Goal: Browse casually: Explore the website without a specific task or goal

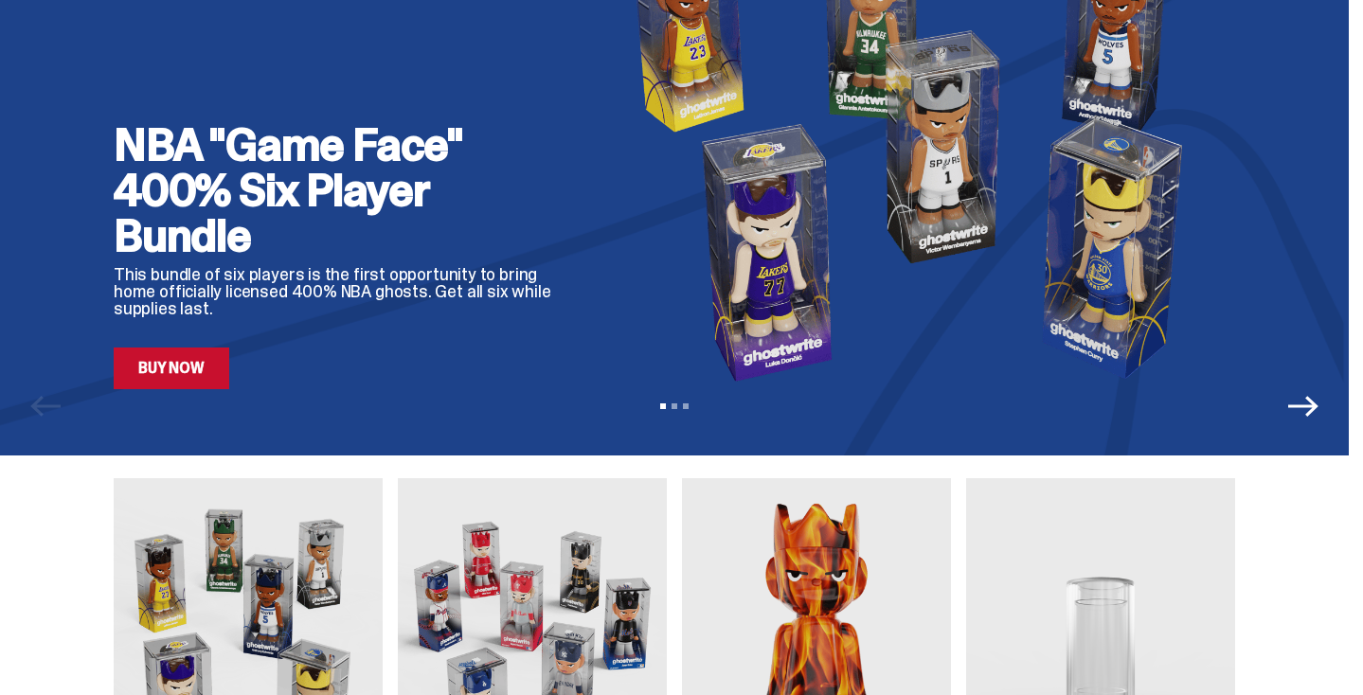
scroll to position [313, 0]
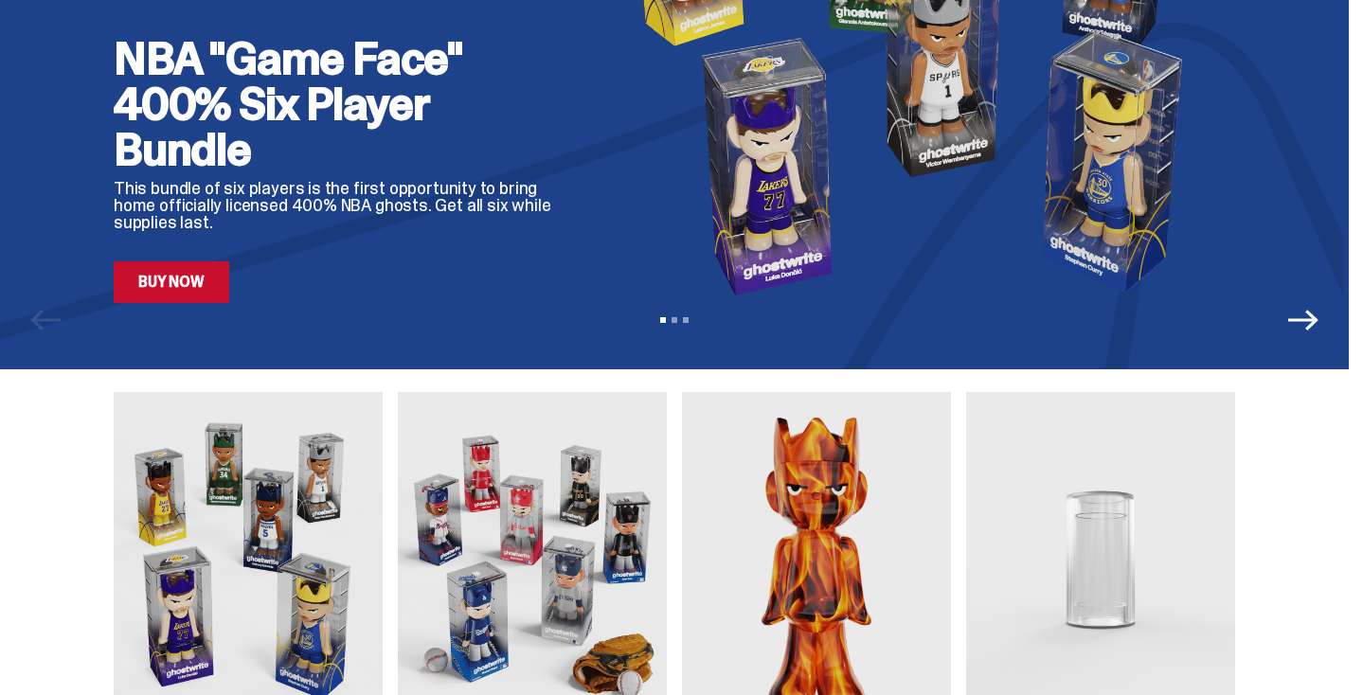
click at [1318, 323] on icon "Next" at bounding box center [1303, 320] width 30 height 21
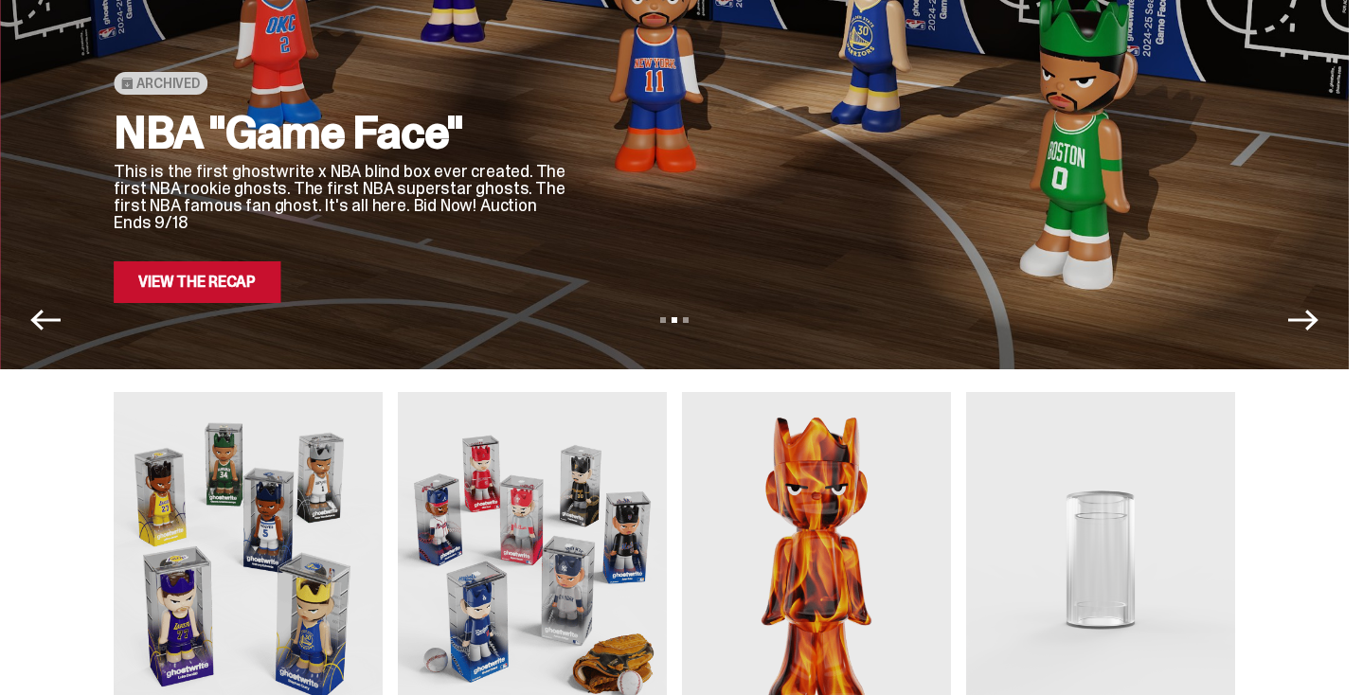
click at [1318, 323] on icon "Next" at bounding box center [1303, 320] width 30 height 21
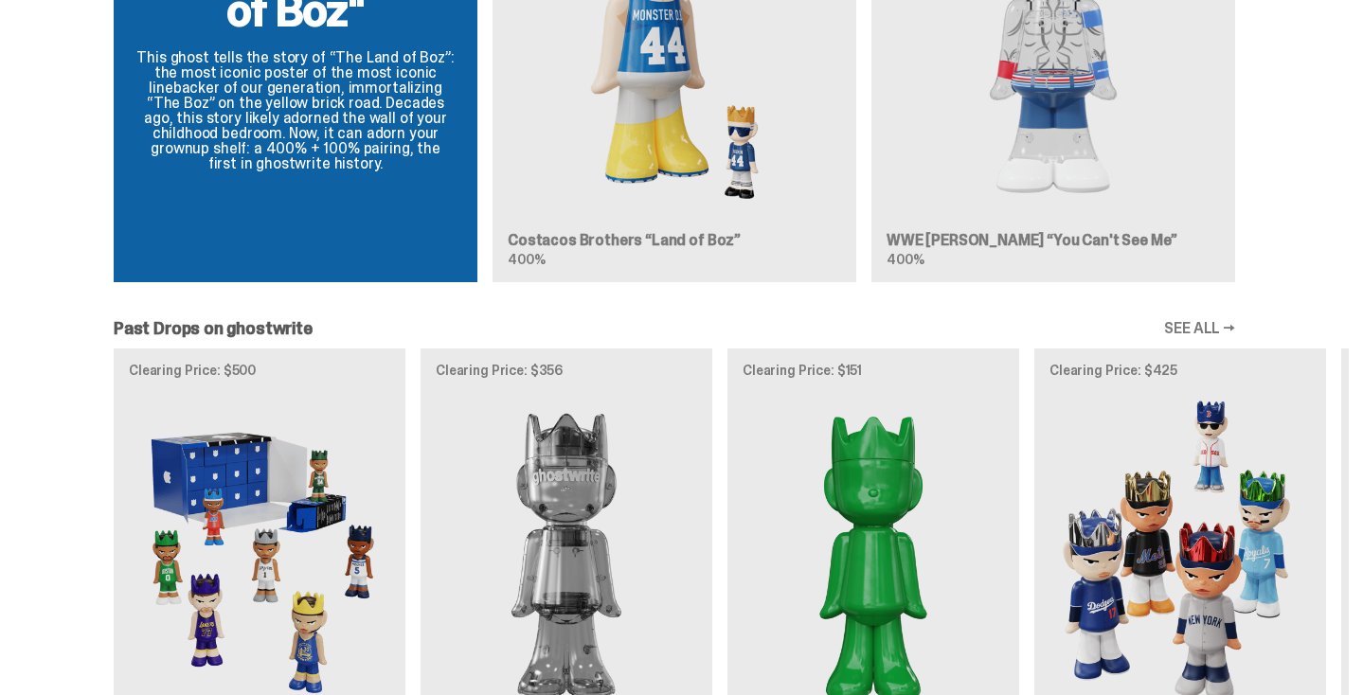
scroll to position [1395, 0]
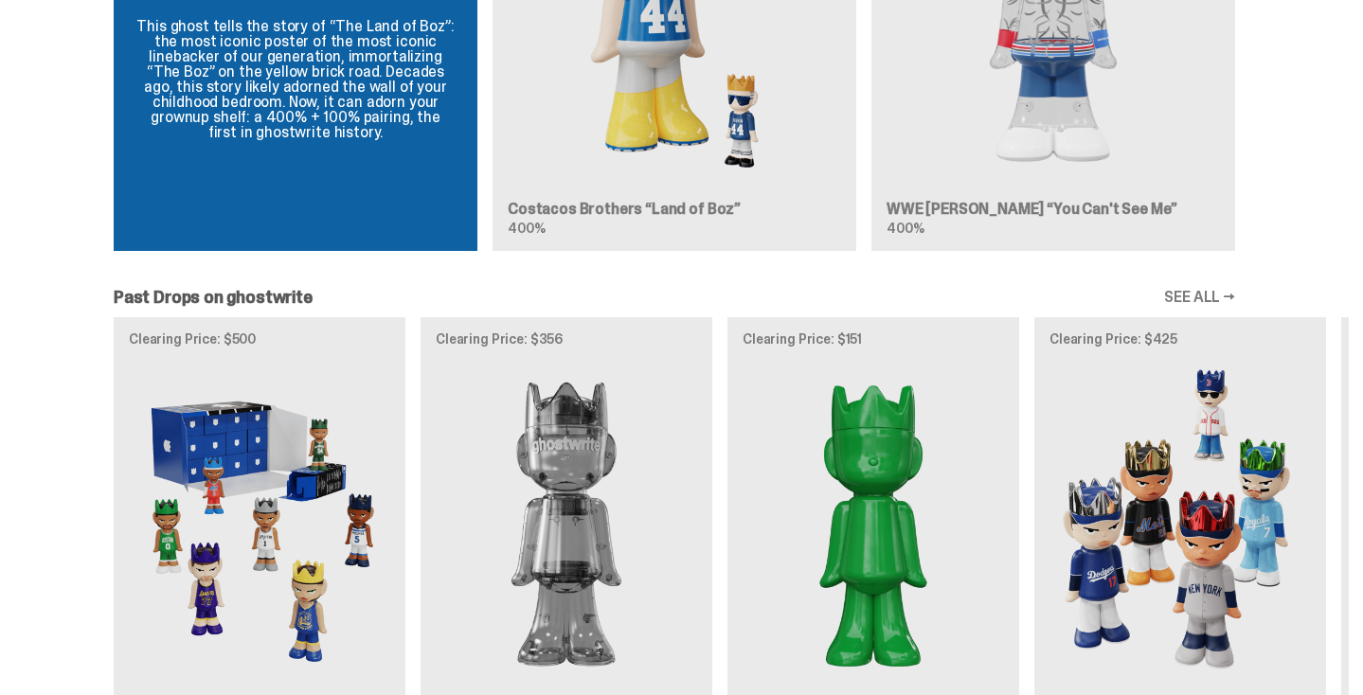
click at [1188, 298] on link "SEE ALL →" at bounding box center [1199, 297] width 71 height 15
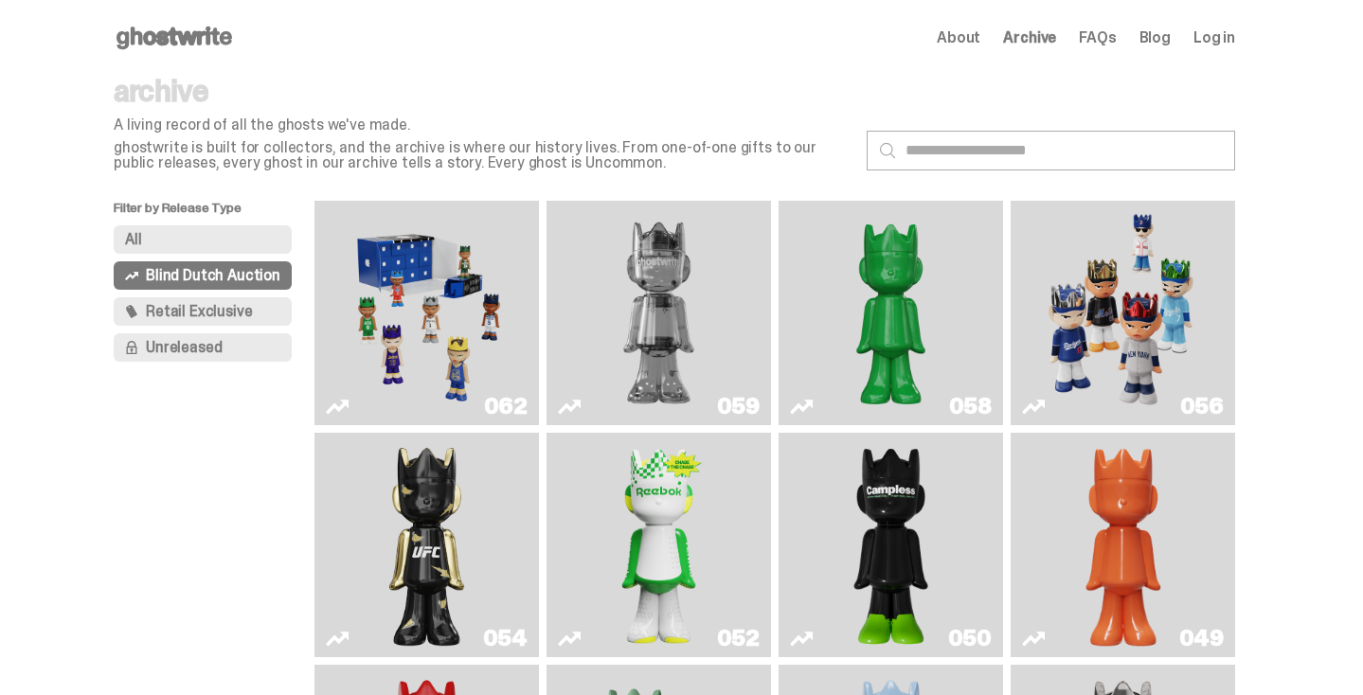
click at [188, 238] on button "All" at bounding box center [203, 239] width 178 height 28
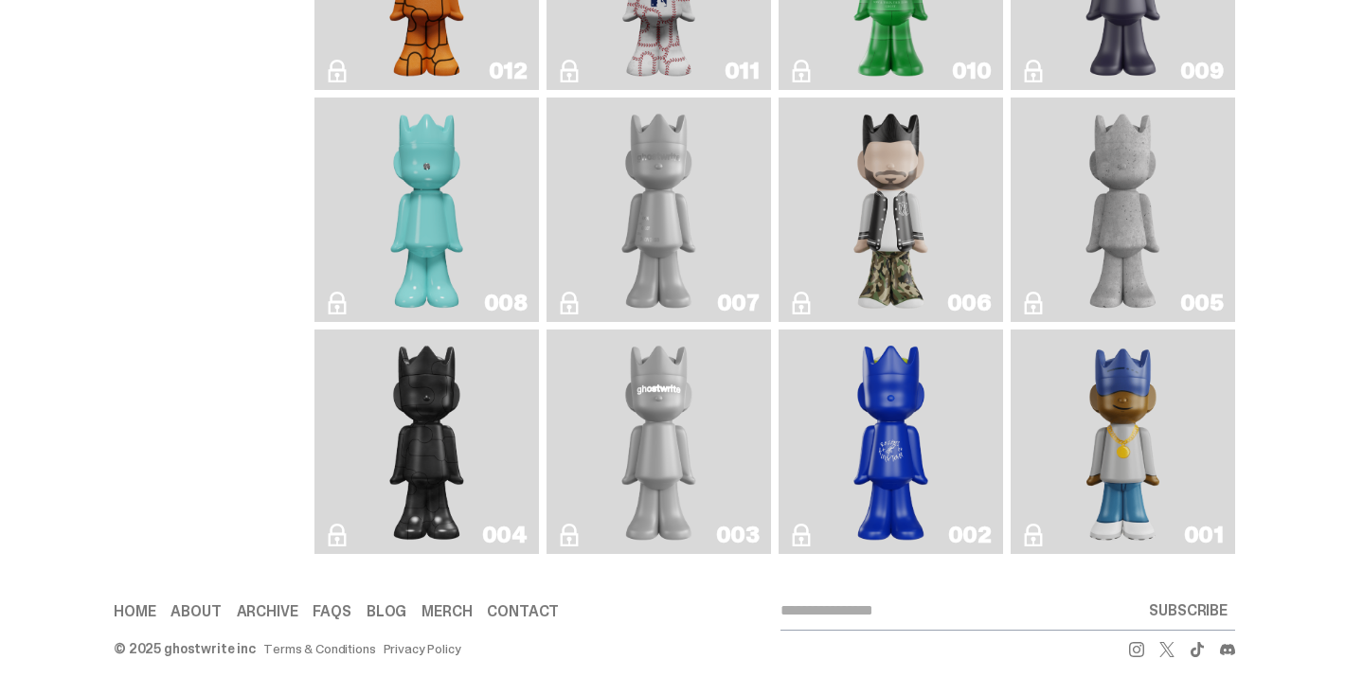
scroll to position [3106, 0]
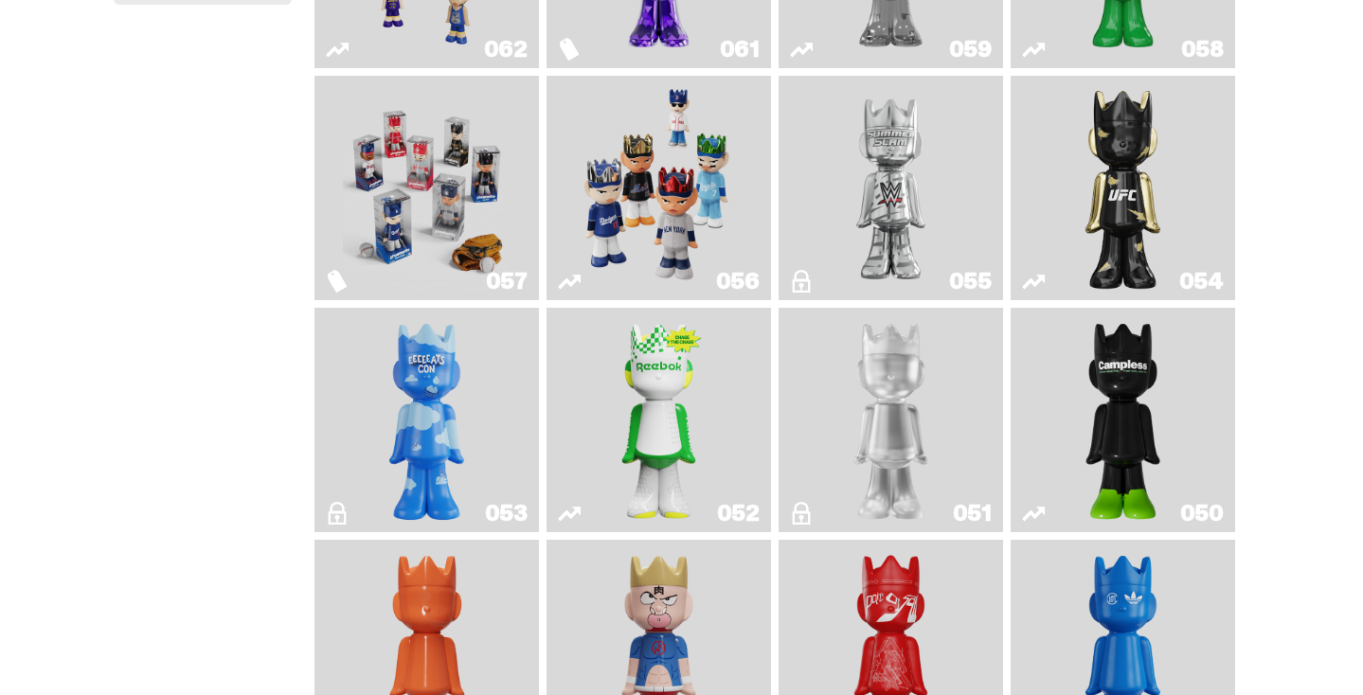
scroll to position [69, 0]
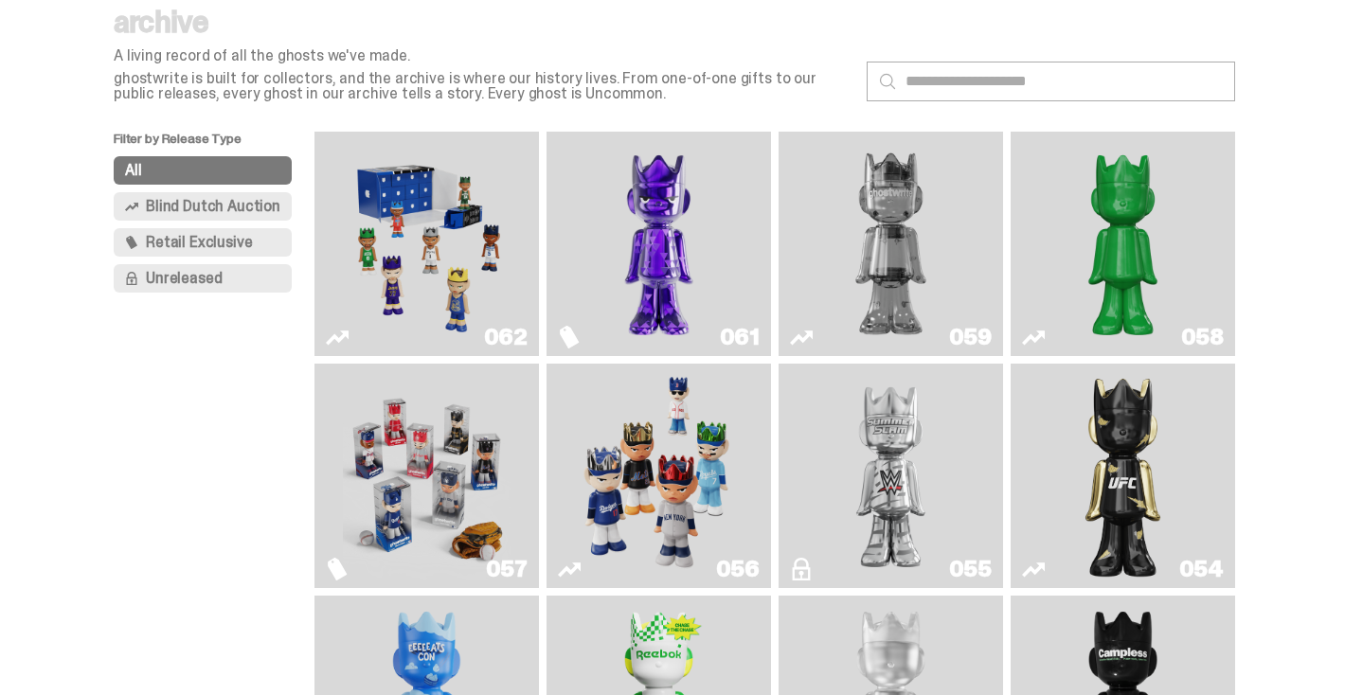
click at [1146, 188] on img "Schrödinger's ghost: Sunday Green" at bounding box center [1123, 243] width 168 height 209
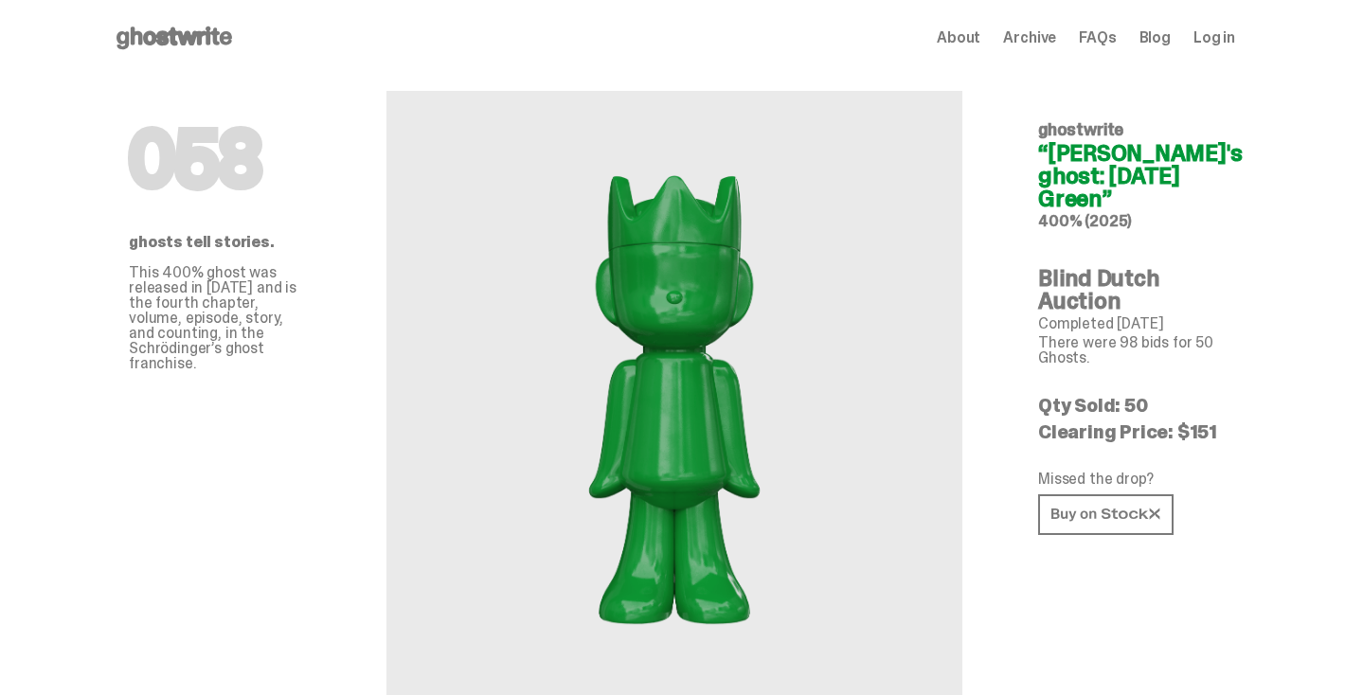
click at [232, 37] on use at bounding box center [174, 38] width 116 height 23
